Goal: Information Seeking & Learning: Learn about a topic

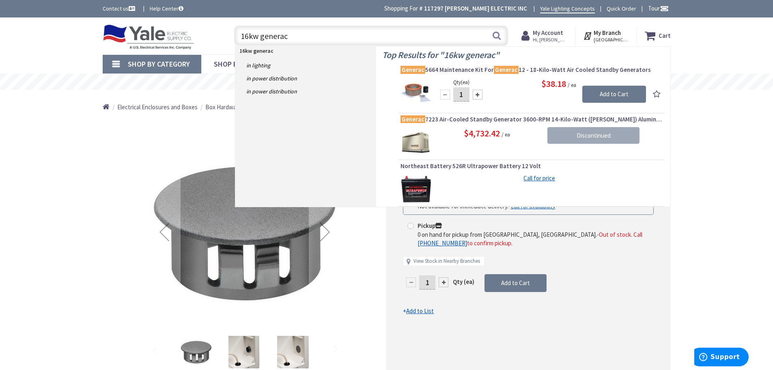
drag, startPoint x: 259, startPoint y: 39, endPoint x: 228, endPoint y: 39, distance: 31.2
click at [228, 39] on div "16kw generac 16kw generac Search" at bounding box center [369, 35] width 290 height 26
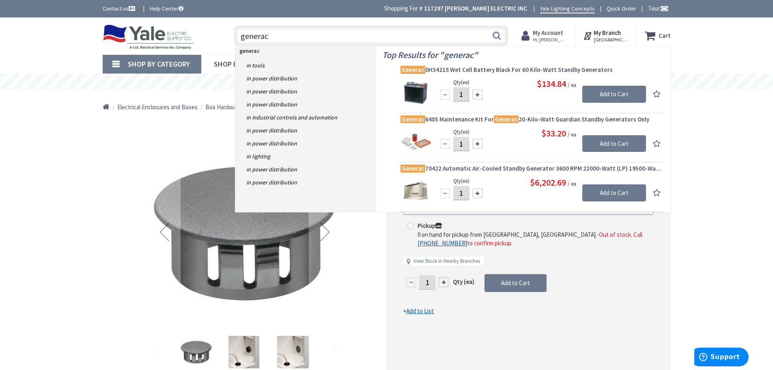
click at [281, 43] on input "generac" at bounding box center [371, 36] width 274 height 20
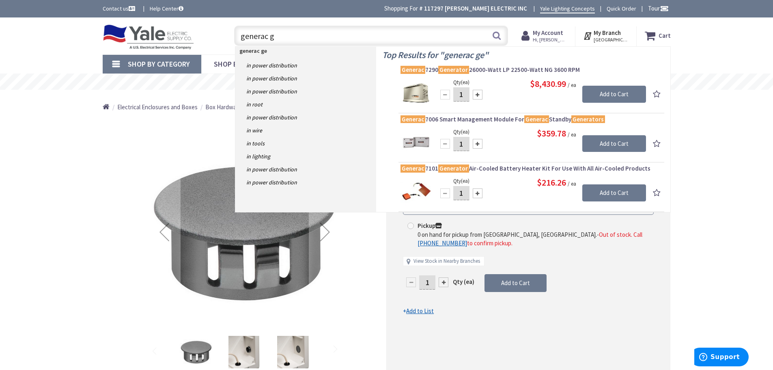
type input "generac"
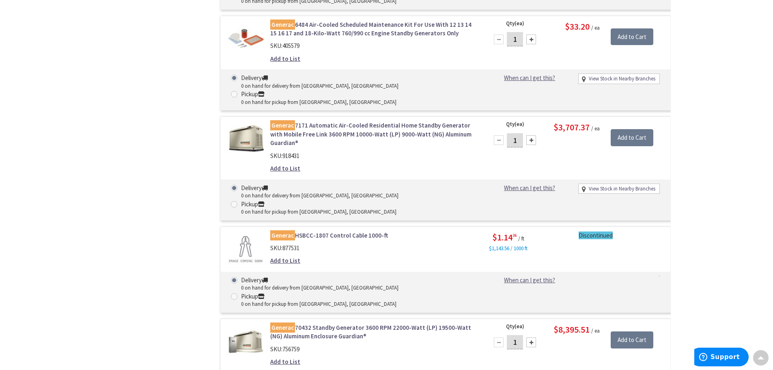
scroll to position [1338, 0]
